Goal: Task Accomplishment & Management: Use online tool/utility

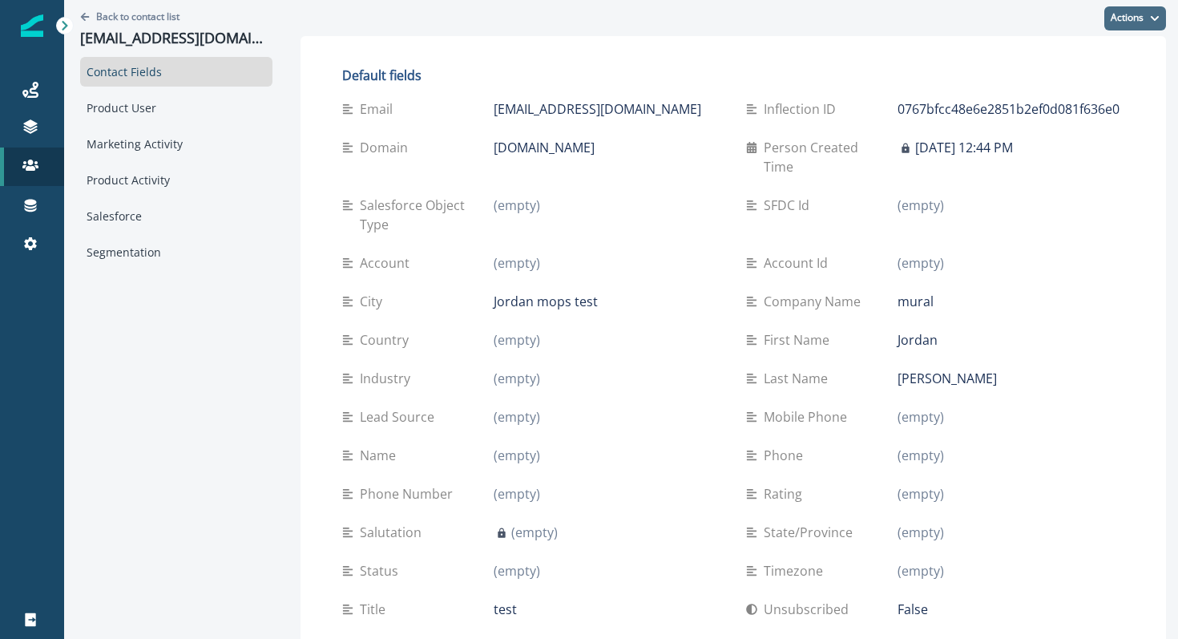
click at [1148, 15] on button "Actions" at bounding box center [1135, 18] width 62 height 24
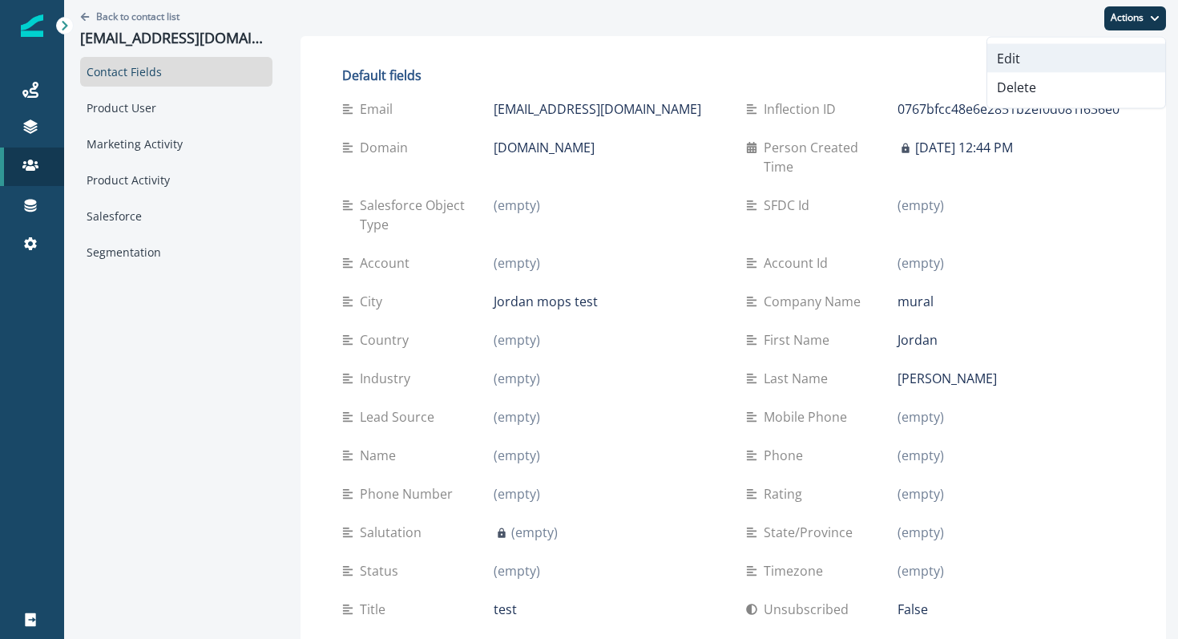
click at [1095, 54] on button "Edit" at bounding box center [1076, 58] width 178 height 29
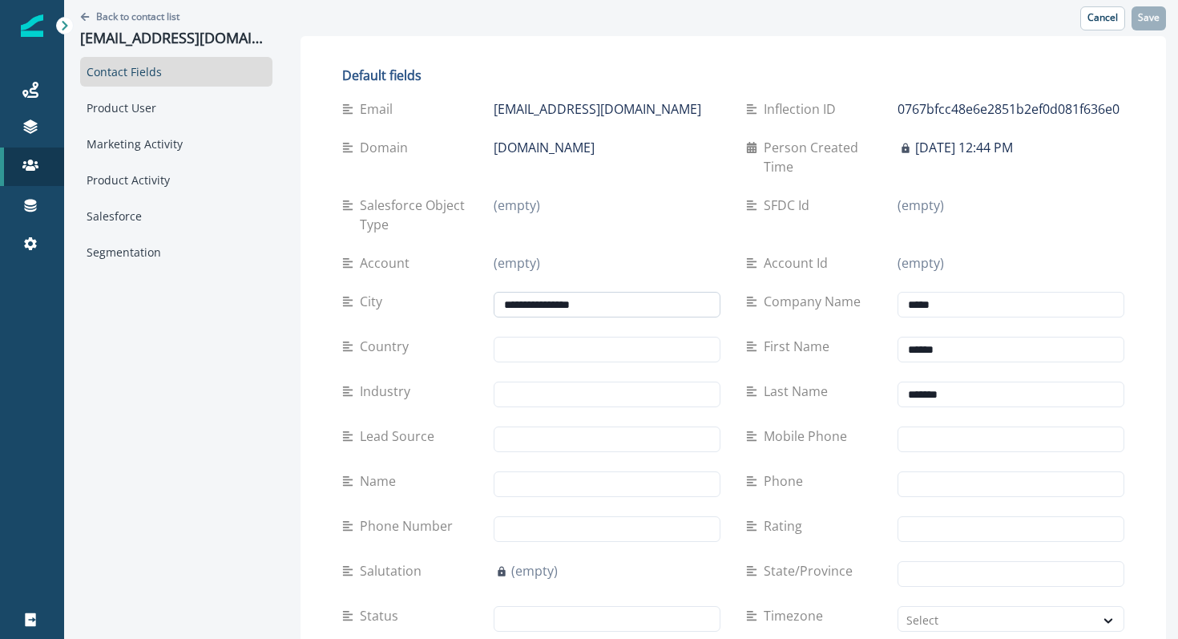
click at [643, 292] on input "**********" at bounding box center [607, 305] width 227 height 26
click at [1148, 15] on p "Save" at bounding box center [1149, 17] width 22 height 11
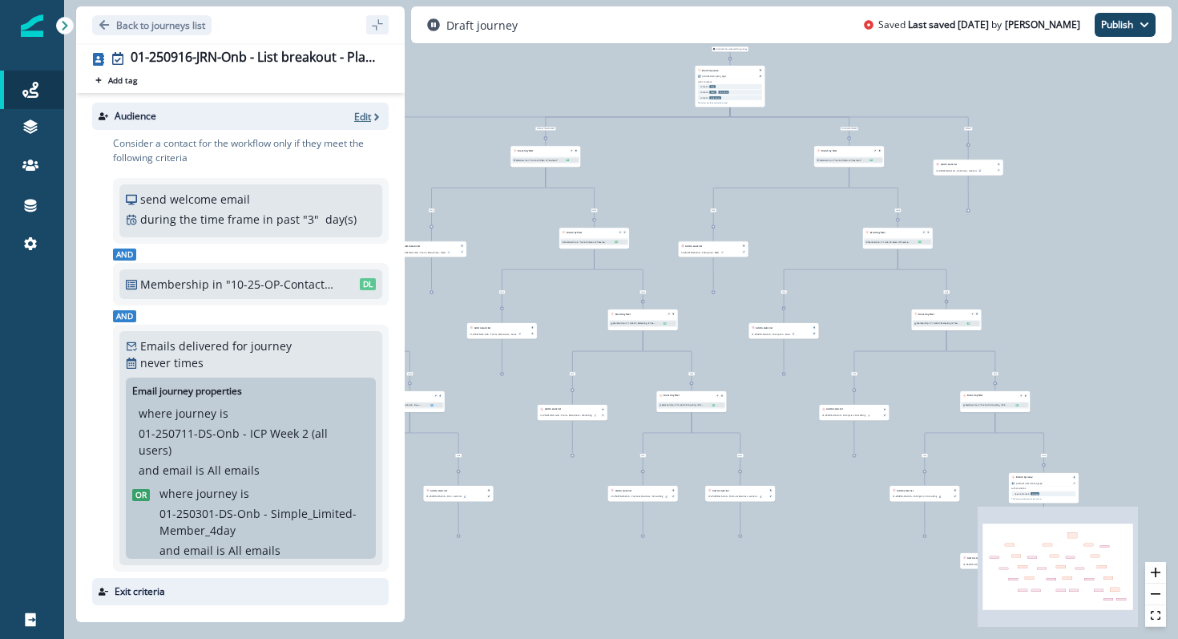
click at [360, 119] on p "Edit" at bounding box center [362, 117] width 17 height 14
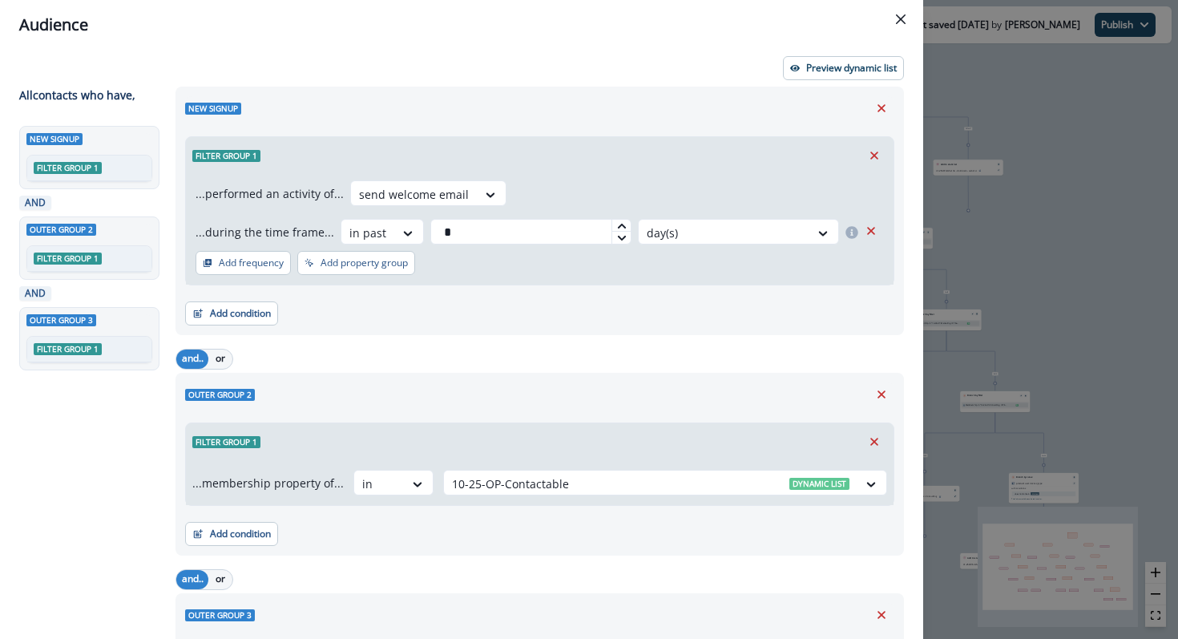
click at [870, 55] on div "Preview dynamic list All contact s who have, New signup Filter group 1 AND Oute…" at bounding box center [461, 344] width 923 height 589
click at [870, 67] on p "Preview dynamic list" at bounding box center [851, 68] width 91 height 11
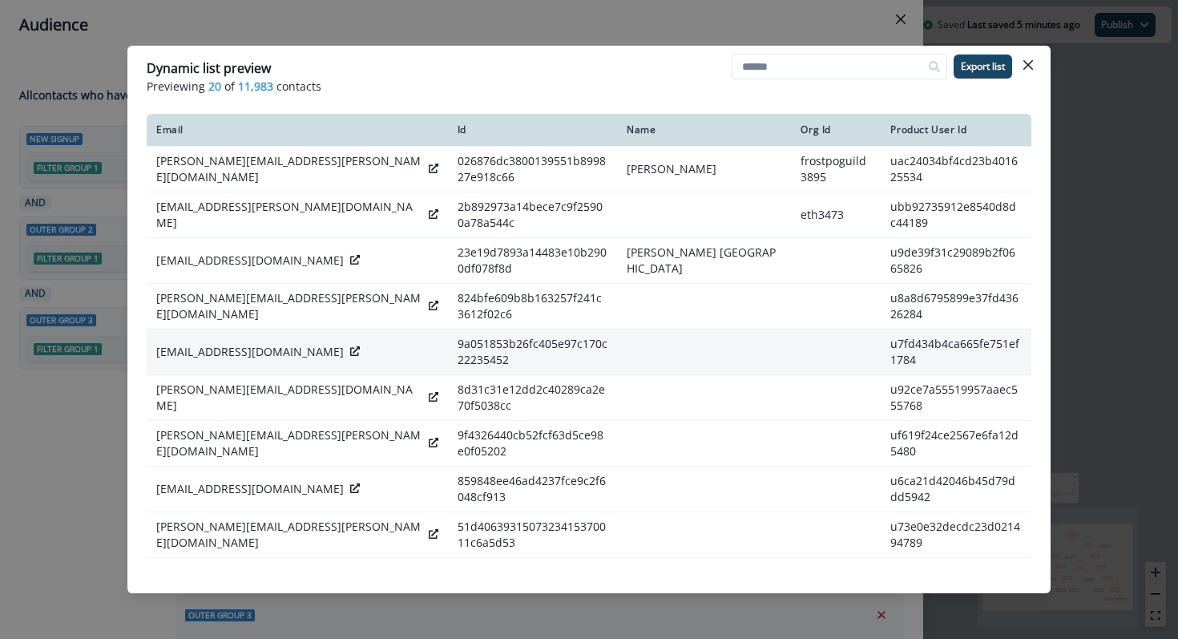
drag, startPoint x: 1024, startPoint y: 63, endPoint x: 657, endPoint y: 325, distance: 451.5
click at [655, 333] on section "Dynamic list preview Previewing 20 of 11,983 contacts Export list Email Id Name…" at bounding box center [588, 319] width 923 height 547
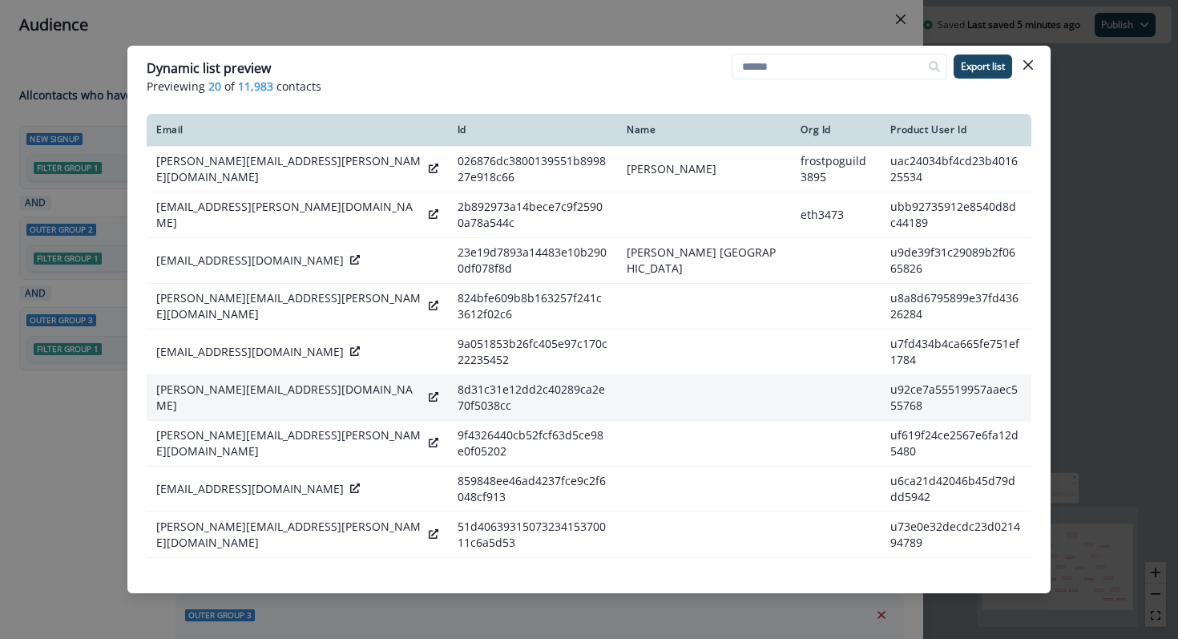
click at [429, 392] on icon at bounding box center [434, 397] width 10 height 10
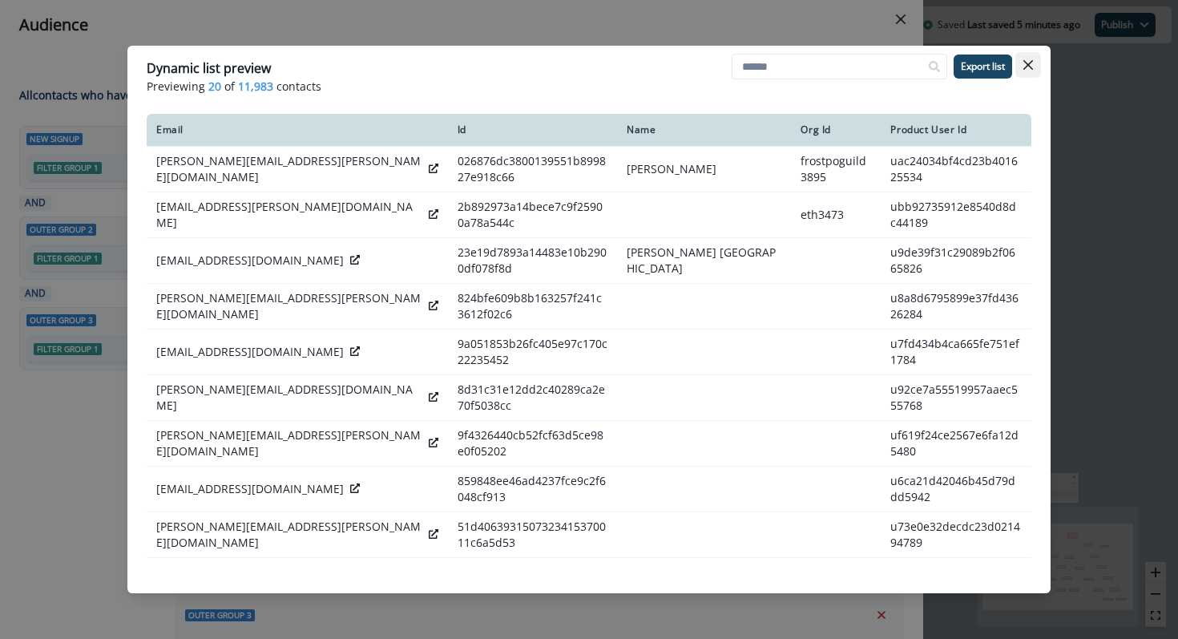
click at [1027, 63] on icon "Close" at bounding box center [1028, 65] width 10 height 10
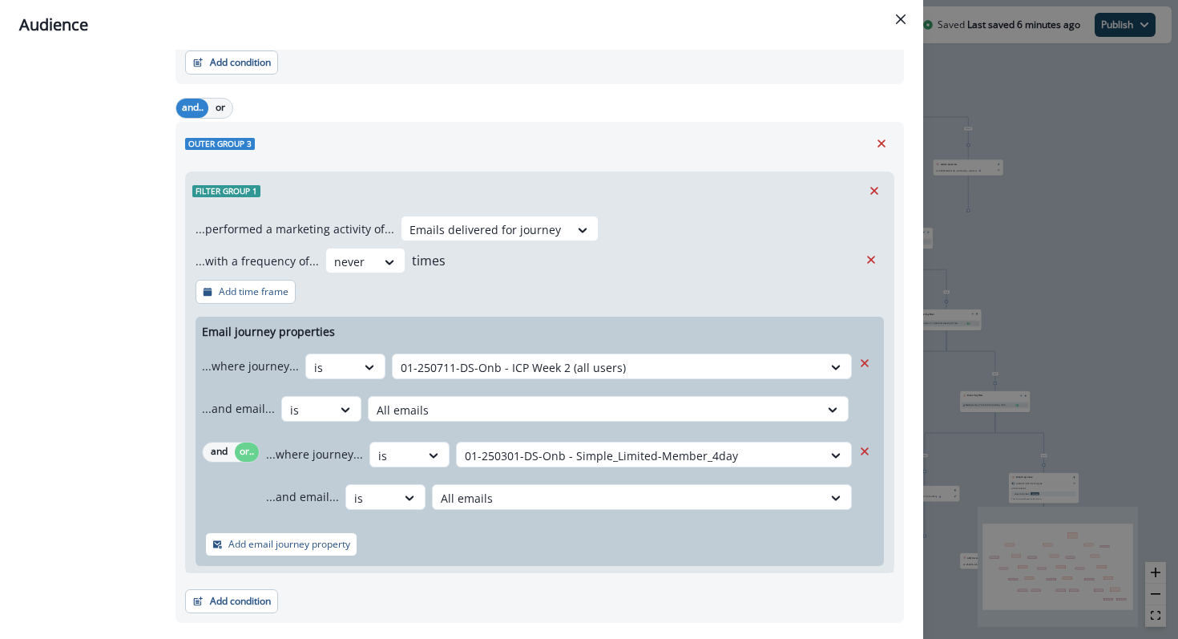
scroll to position [511, 0]
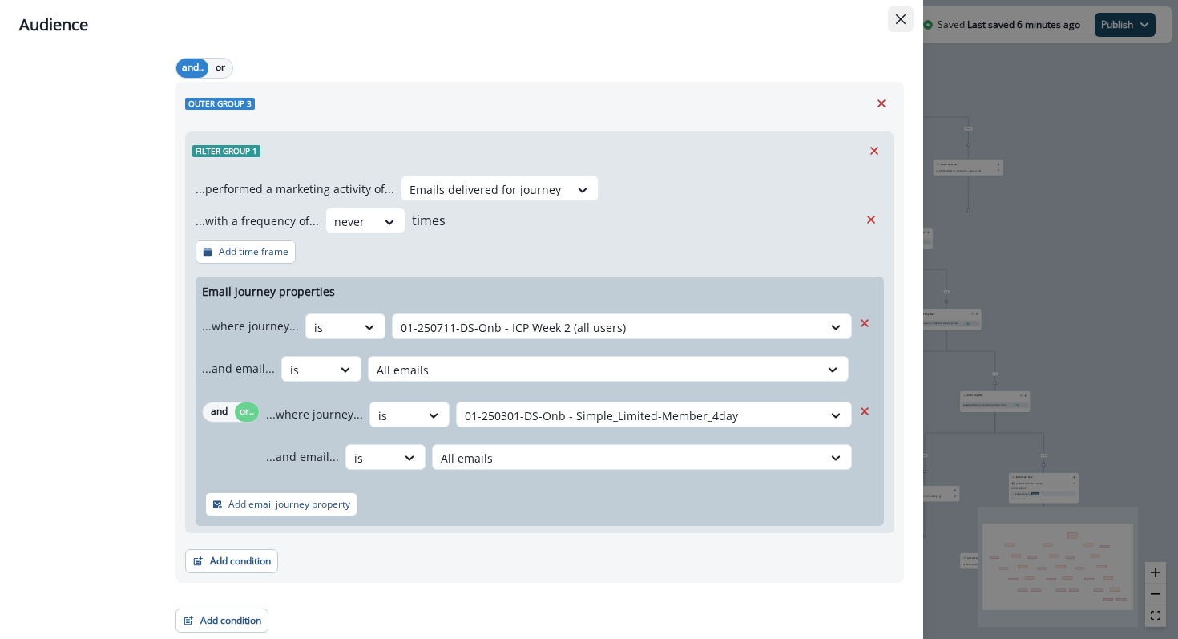
click at [897, 18] on icon "Close" at bounding box center [901, 19] width 10 height 10
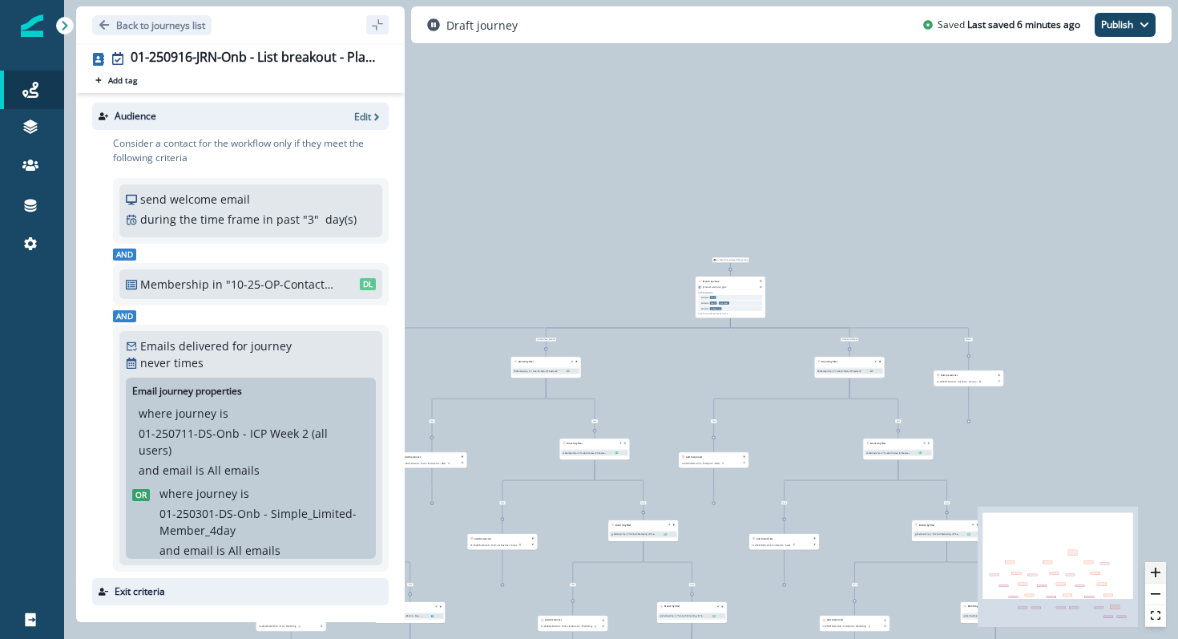
click at [1162, 576] on button "zoom in" at bounding box center [1155, 573] width 21 height 22
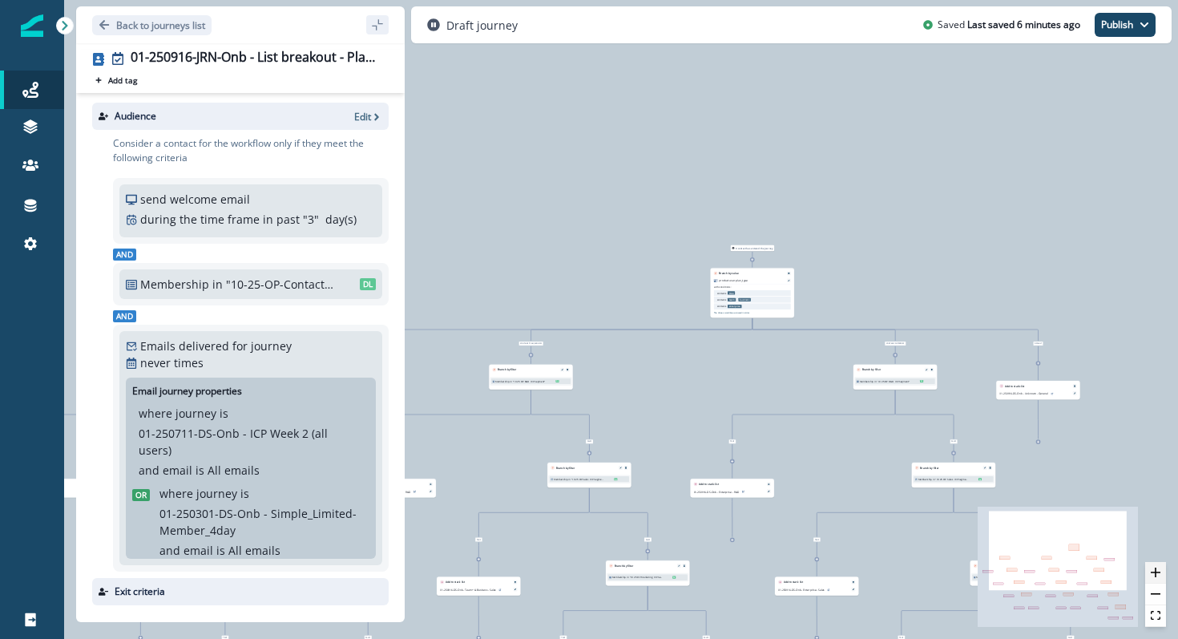
click at [1162, 577] on button "zoom in" at bounding box center [1155, 573] width 21 height 22
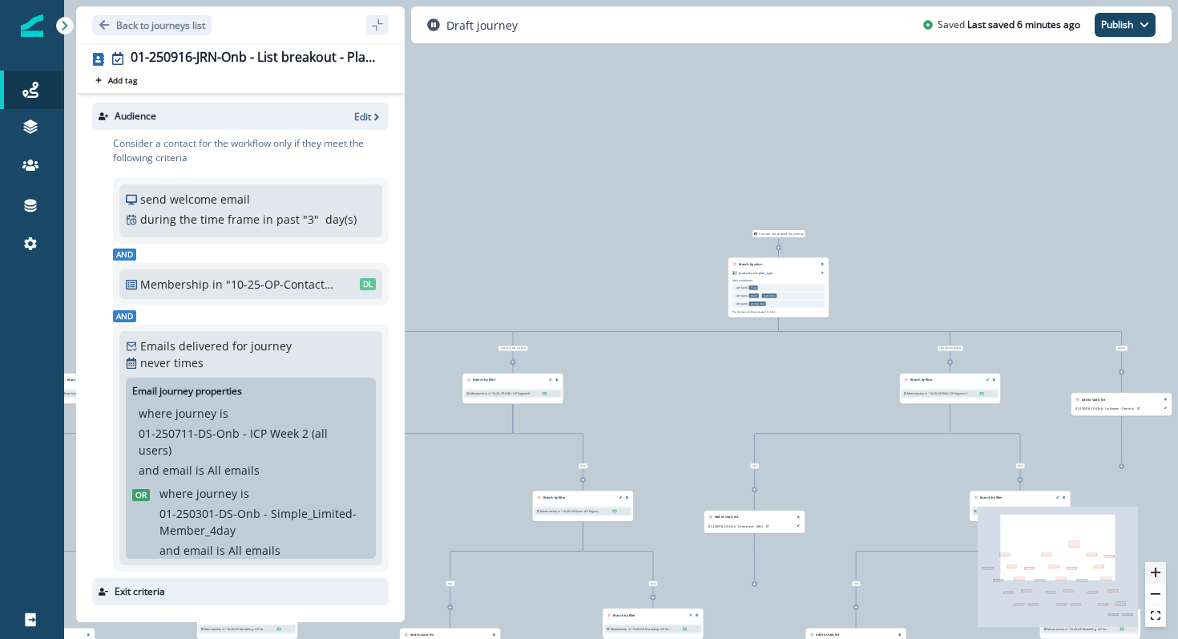
click at [1162, 577] on button "zoom in" at bounding box center [1155, 573] width 21 height 22
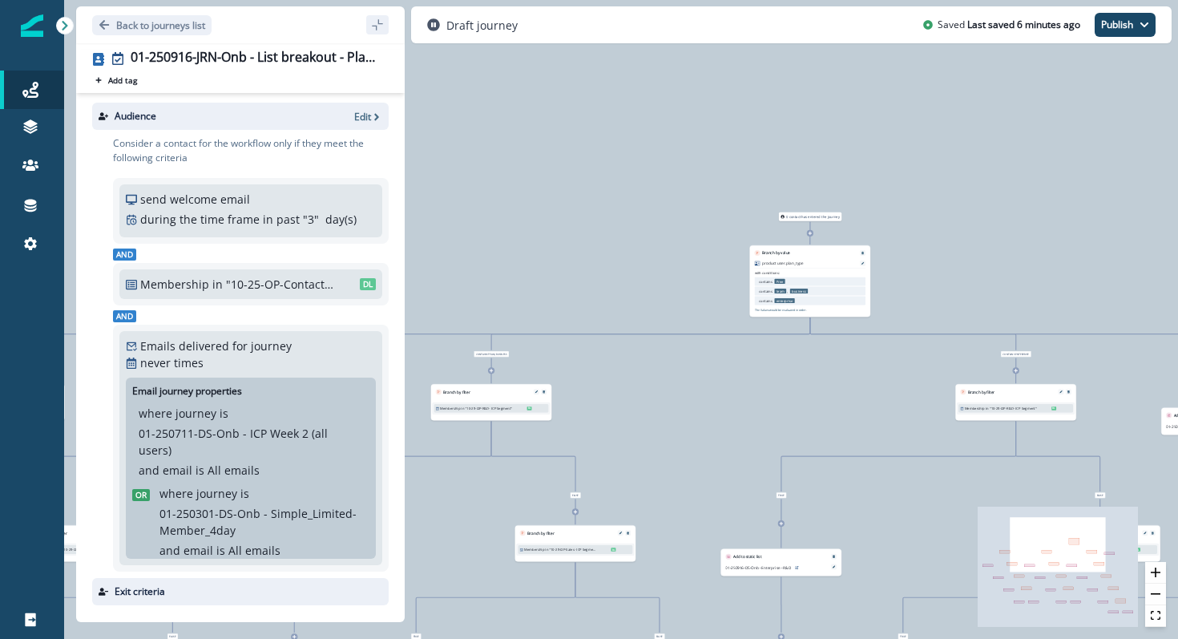
drag, startPoint x: 1064, startPoint y: 554, endPoint x: 1100, endPoint y: 549, distance: 35.6
click at [1100, 550] on icon "React Flow mini map" at bounding box center [1058, 567] width 160 height 120
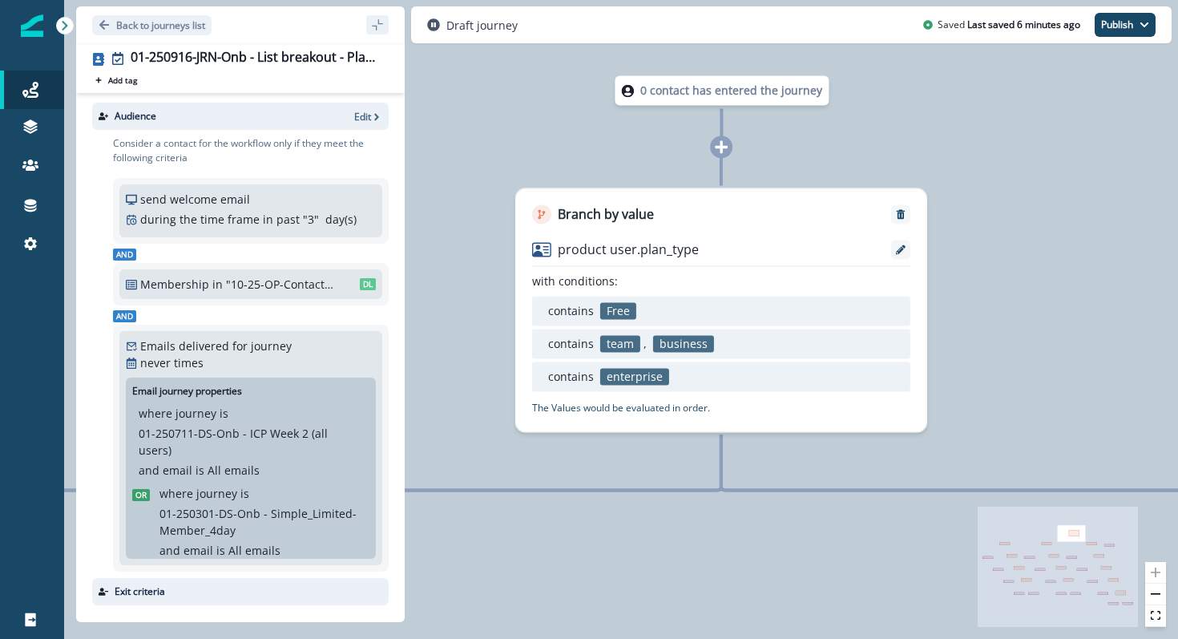
click at [373, 22] on icon "sidebar collapse toggle" at bounding box center [377, 24] width 13 height 13
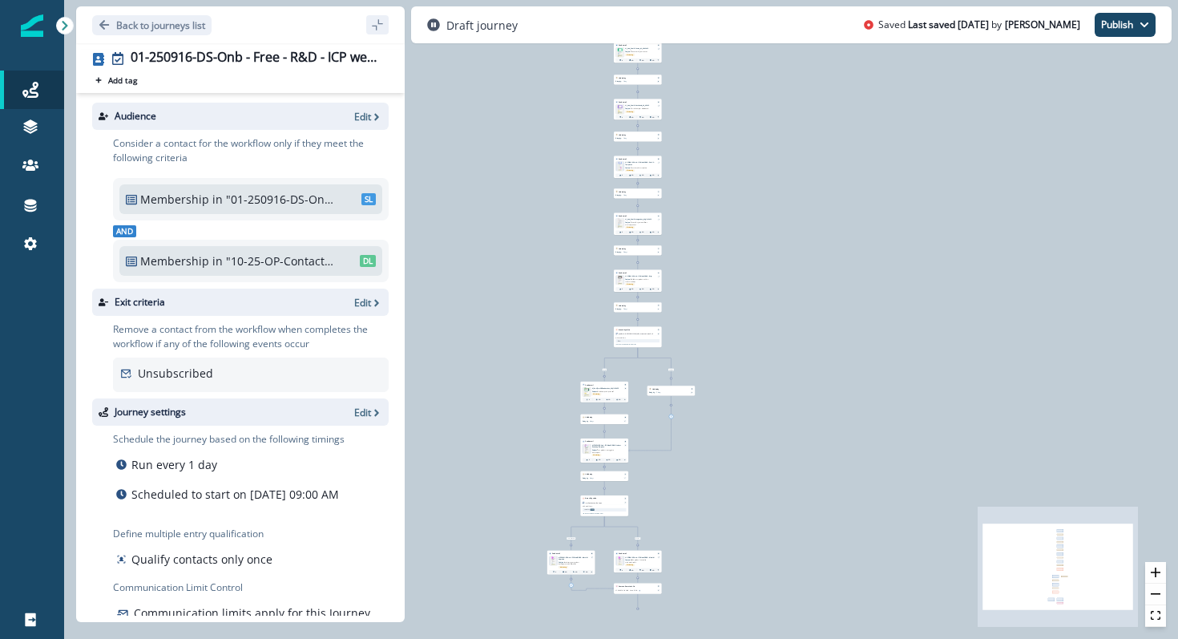
click at [277, 199] on p ""01-250916-DS-Onb - Free - R&D"" at bounding box center [280, 199] width 108 height 17
click at [361, 114] on p "Edit" at bounding box center [362, 117] width 17 height 14
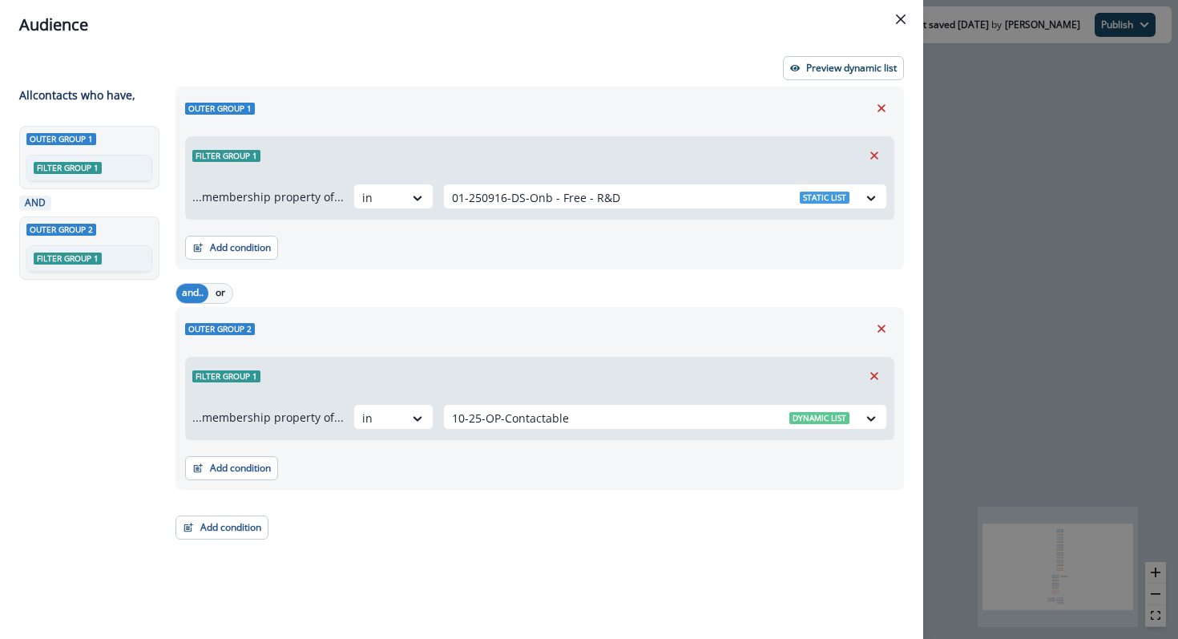
click at [295, 200] on p "...membership property of..." at bounding box center [267, 196] width 151 height 17
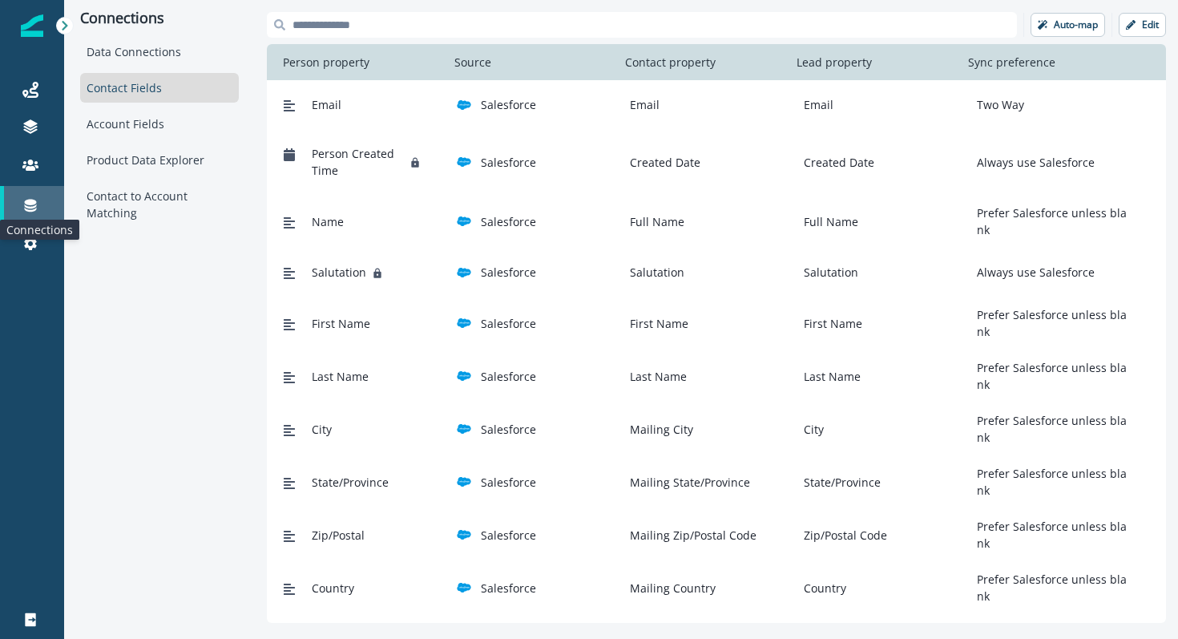
click at [33, 207] on icon at bounding box center [31, 206] width 12 height 13
click at [26, 205] on icon at bounding box center [30, 205] width 16 height 16
click at [117, 56] on div "Data Connections" at bounding box center [159, 52] width 159 height 30
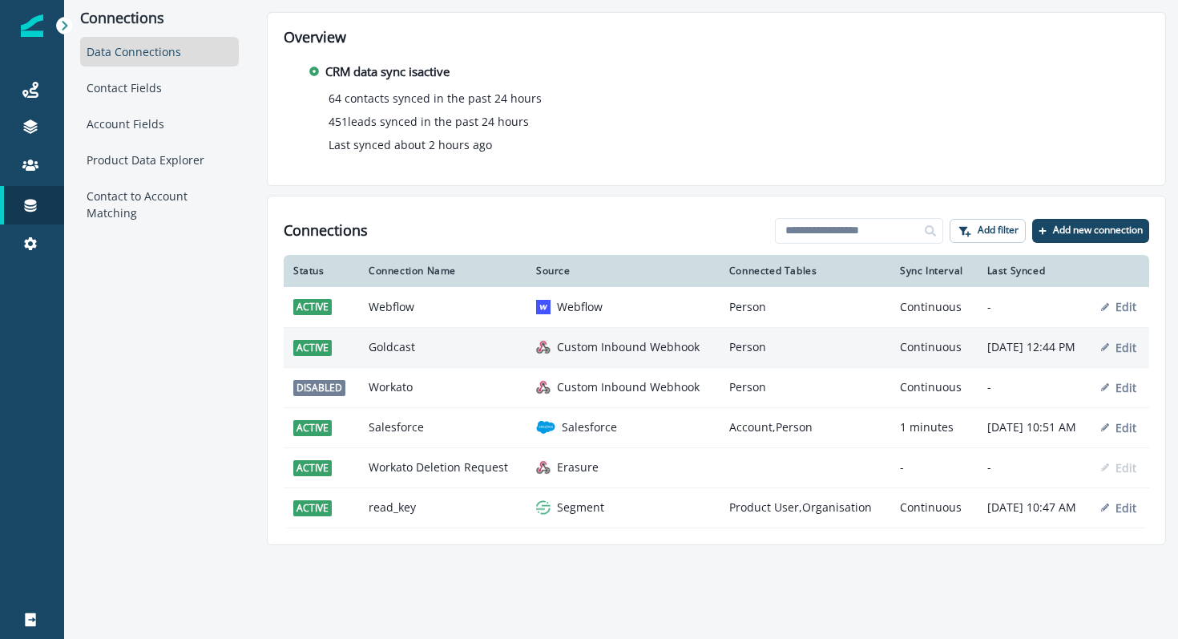
click at [557, 345] on p "Custom Inbound Webhook" at bounding box center [628, 347] width 143 height 16
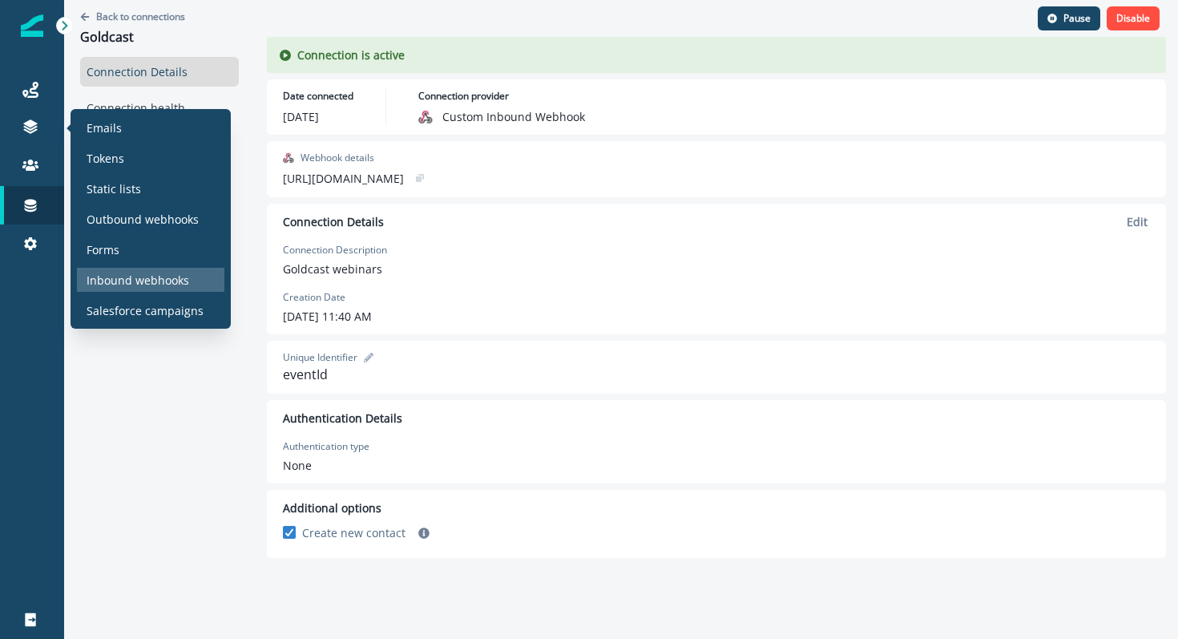
click at [127, 281] on p "Inbound webhooks" at bounding box center [138, 280] width 103 height 17
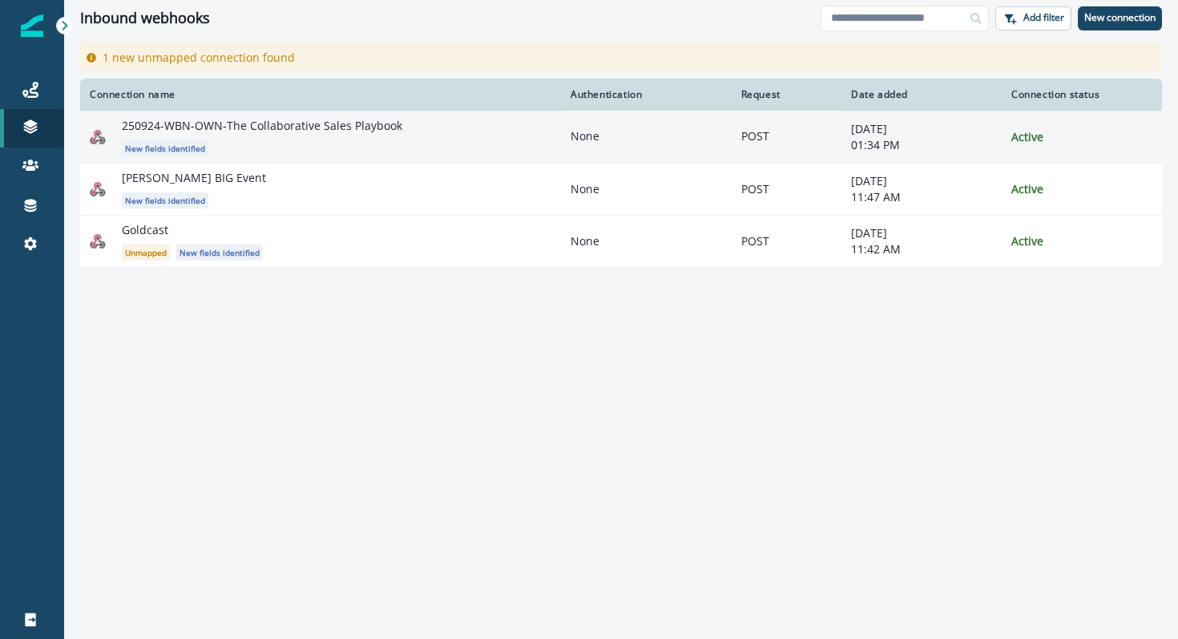
click at [260, 132] on p "250924-WBN-OWN-The Collaborative Sales Playbook" at bounding box center [262, 126] width 281 height 16
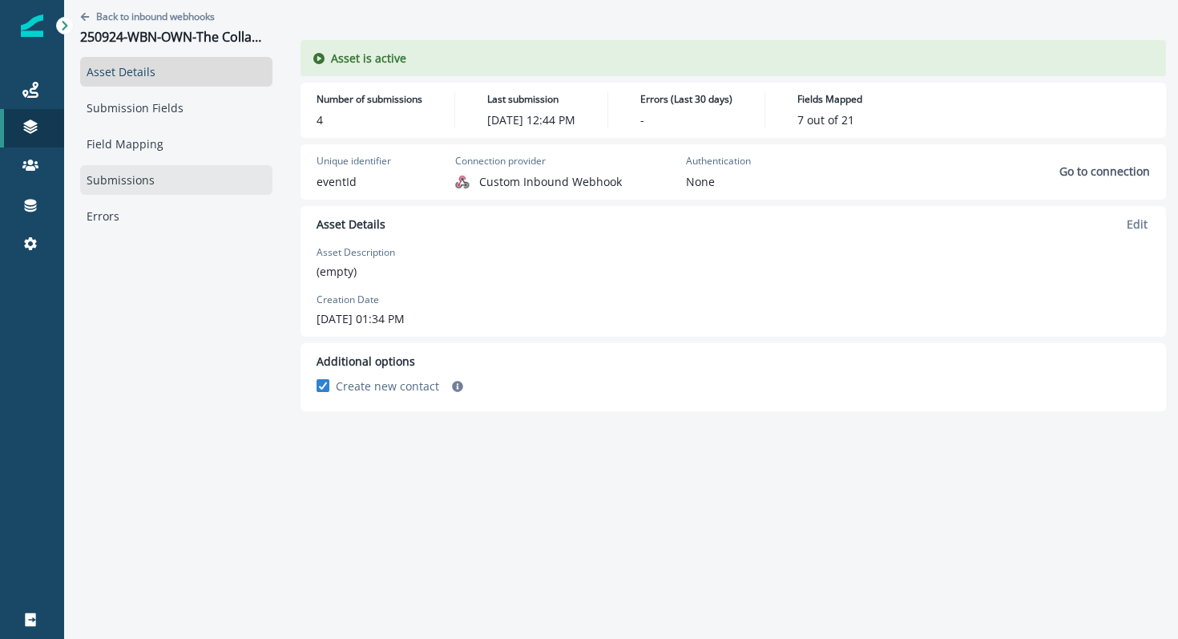
click at [179, 176] on link "Submissions" at bounding box center [176, 180] width 192 height 30
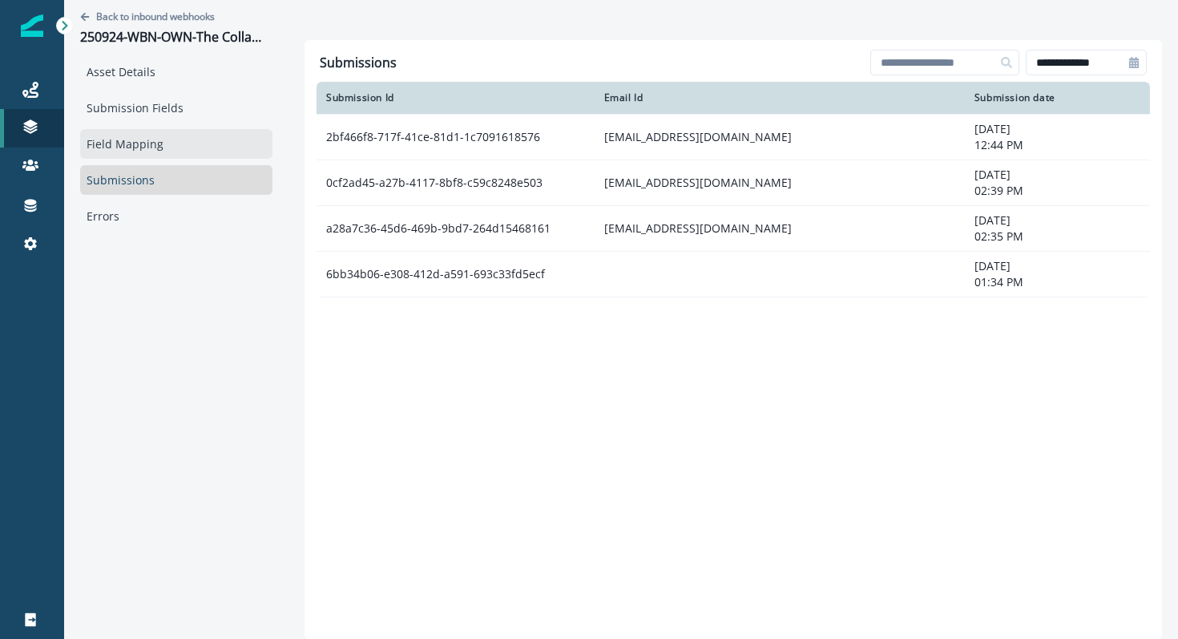
click at [200, 139] on link "Field Mapping" at bounding box center [176, 144] width 192 height 30
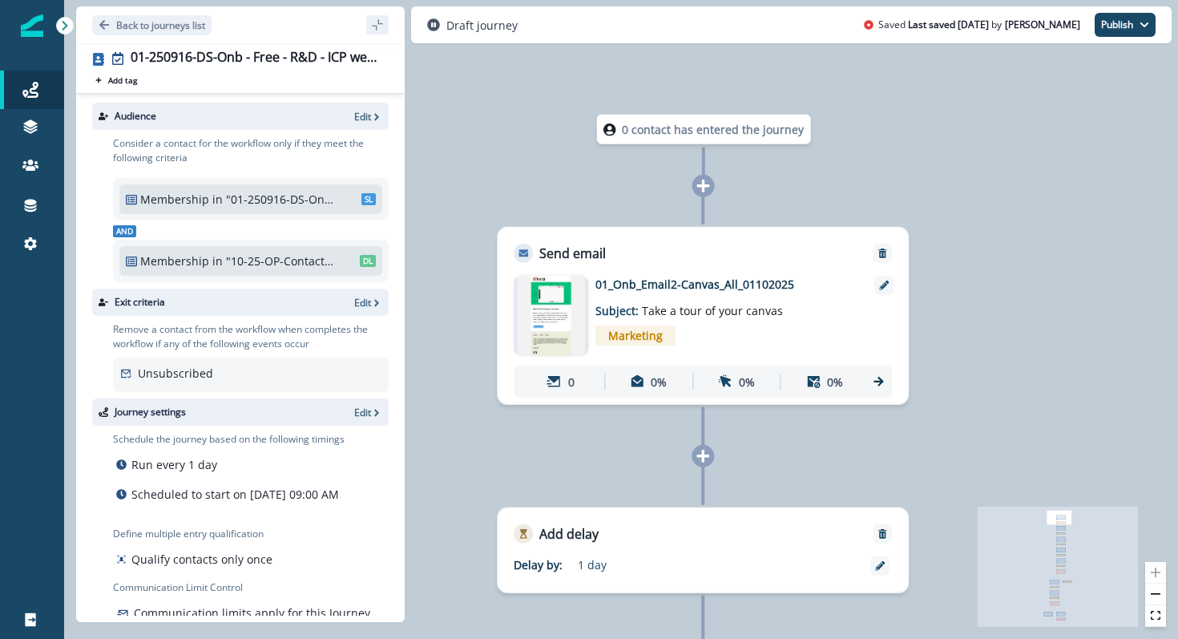
click at [550, 321] on img at bounding box center [551, 316] width 68 height 80
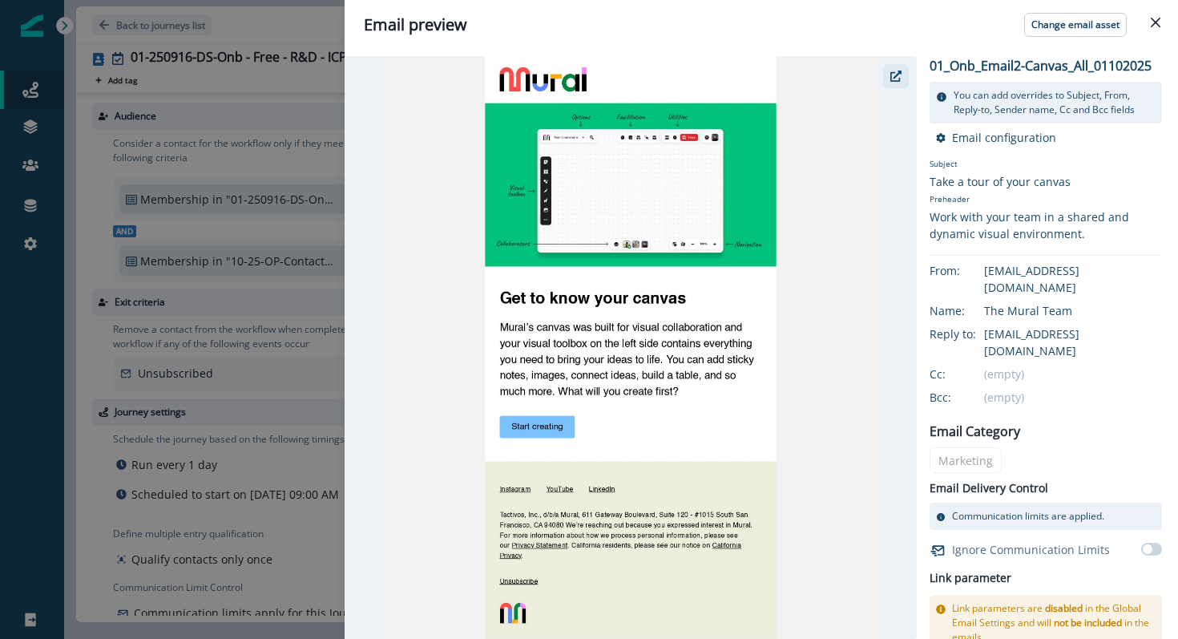
click at [894, 78] on icon "button" at bounding box center [895, 76] width 11 height 11
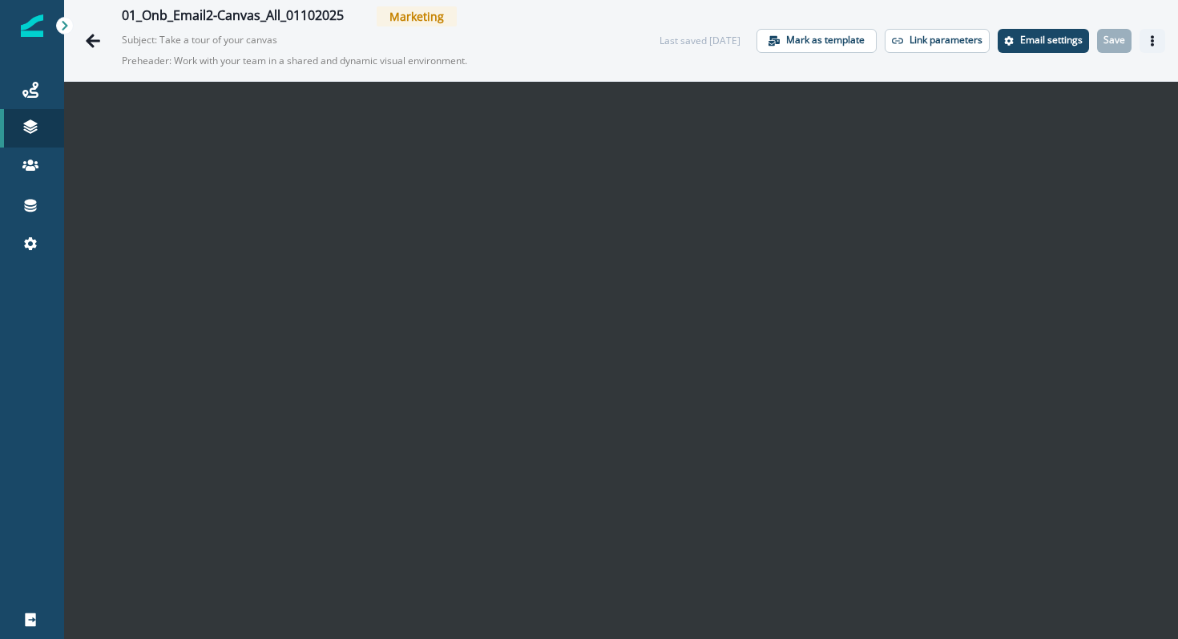
click at [1162, 42] on button "Actions" at bounding box center [1153, 41] width 26 height 24
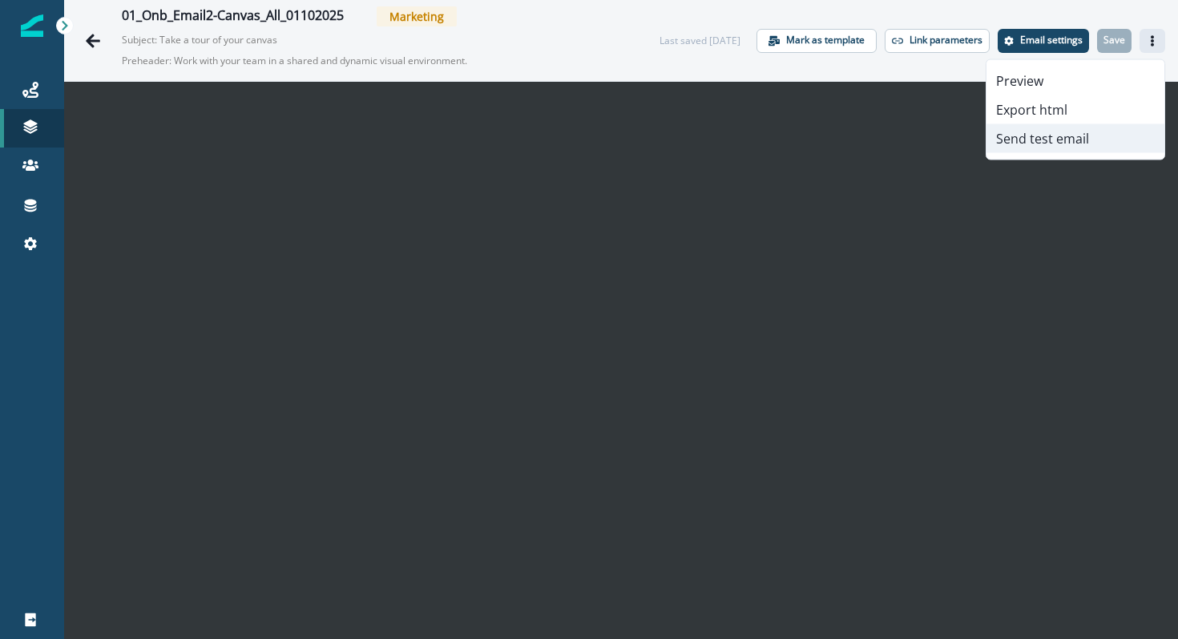
click at [1055, 131] on button "Send test email" at bounding box center [1076, 138] width 178 height 29
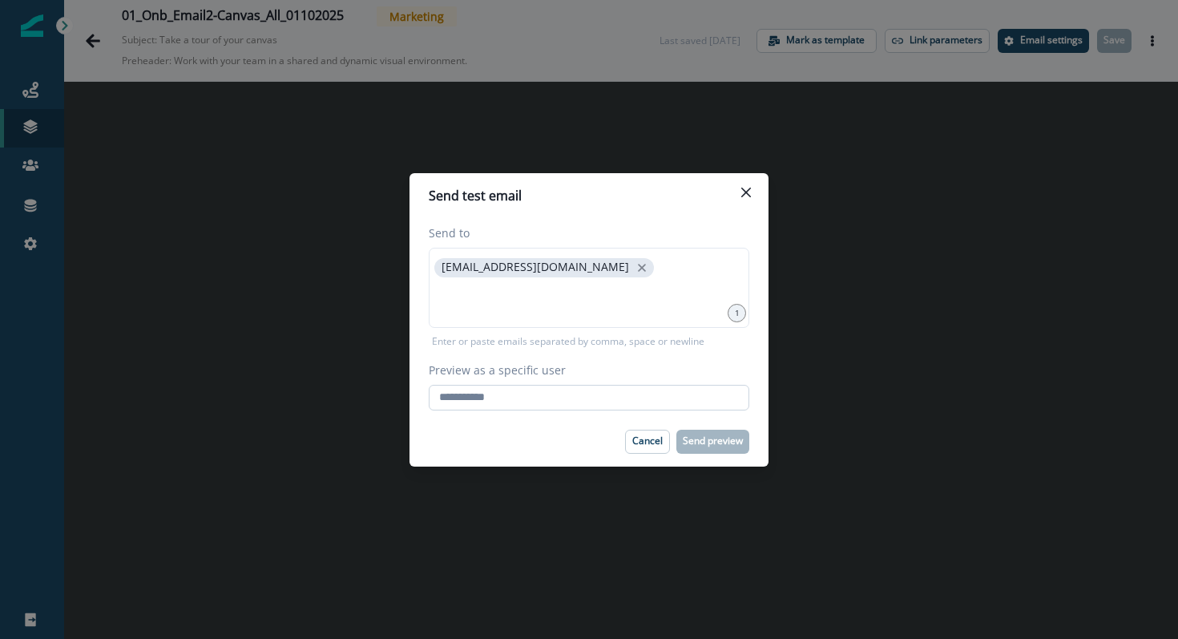
click at [560, 385] on input "Preview as a specific user" at bounding box center [589, 398] width 321 height 26
type input "**********"
click at [555, 430] on div "Cancel Send preview" at bounding box center [589, 442] width 321 height 24
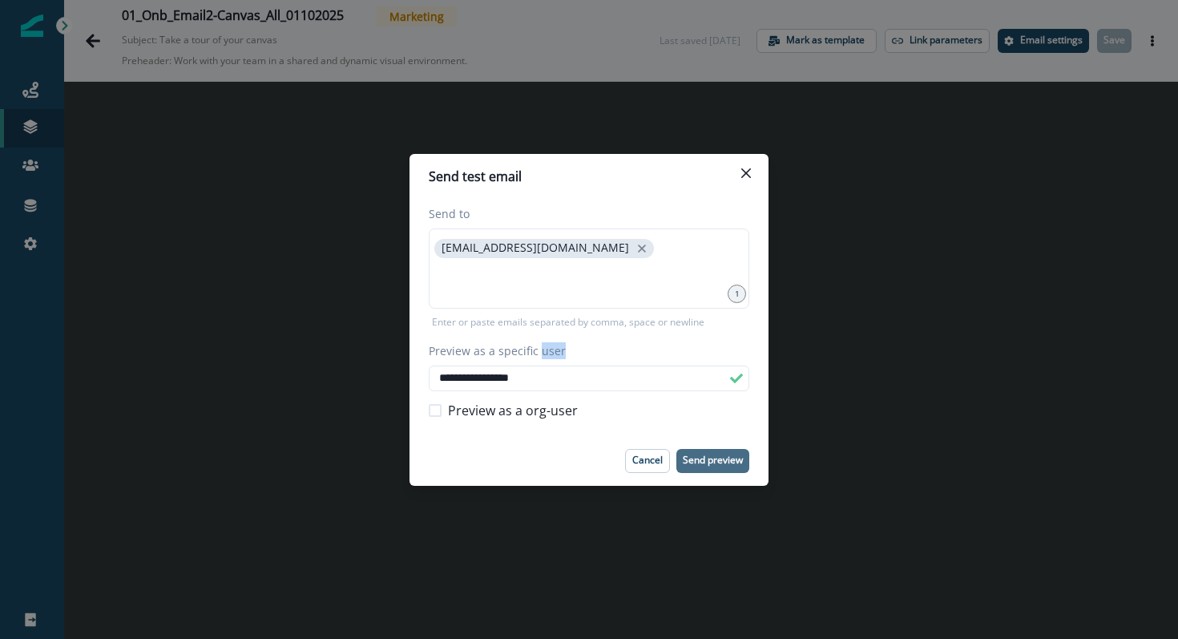
click at [710, 460] on p "Send preview" at bounding box center [713, 459] width 60 height 11
